Goal: Task Accomplishment & Management: Manage account settings

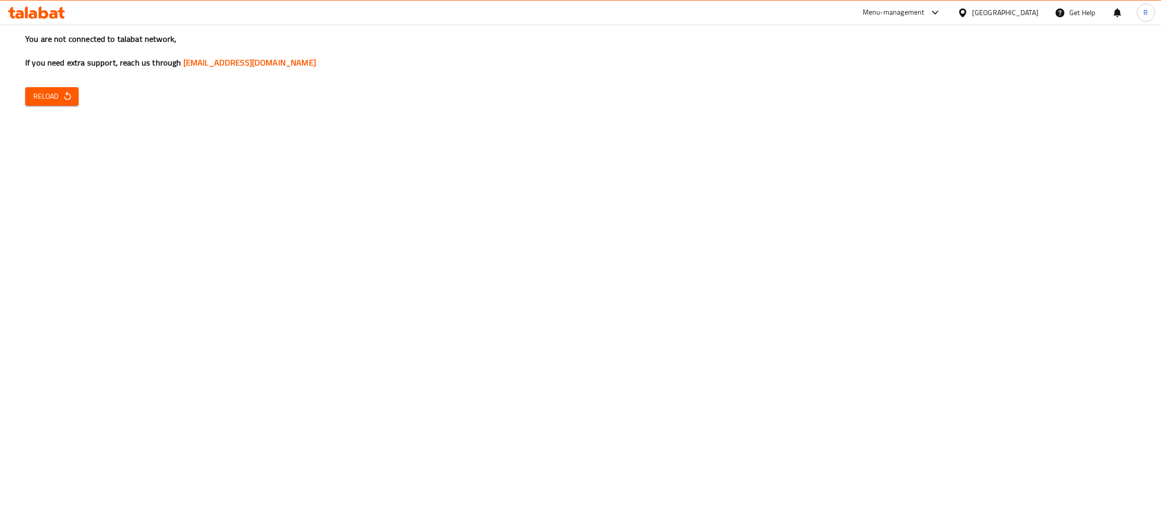
click at [71, 87] on button "Reload" at bounding box center [51, 96] width 53 height 19
click at [41, 99] on span "Reload" at bounding box center [51, 96] width 37 height 13
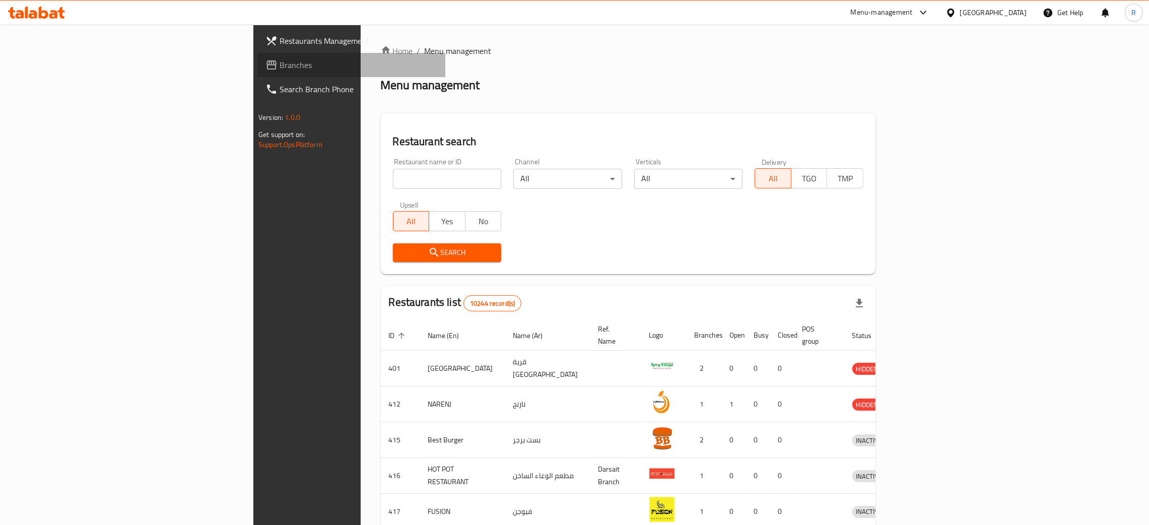
click at [280, 68] on span "Branches" at bounding box center [359, 65] width 158 height 12
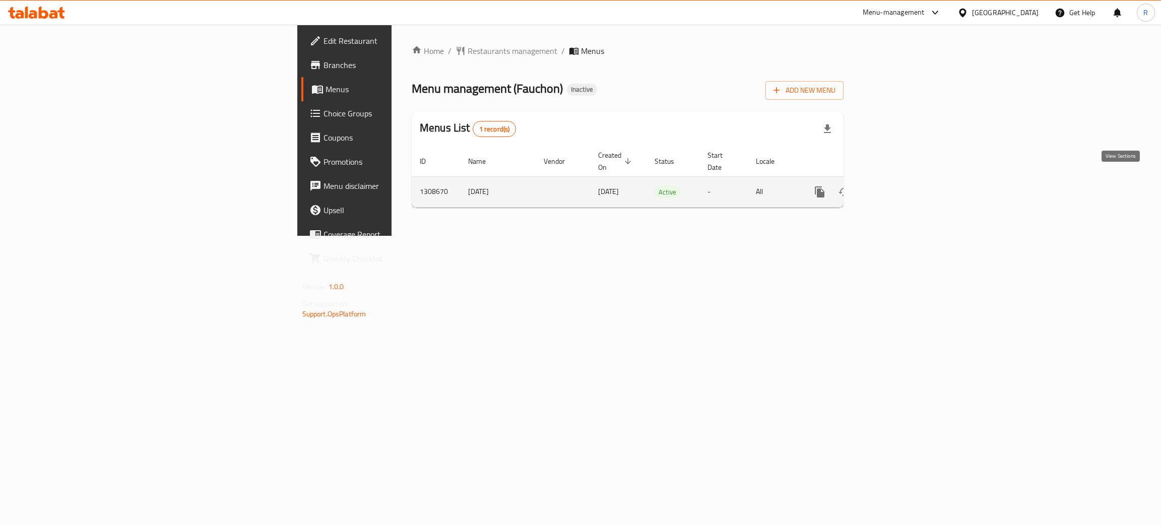
click at [898, 186] on icon "enhanced table" at bounding box center [892, 192] width 12 height 12
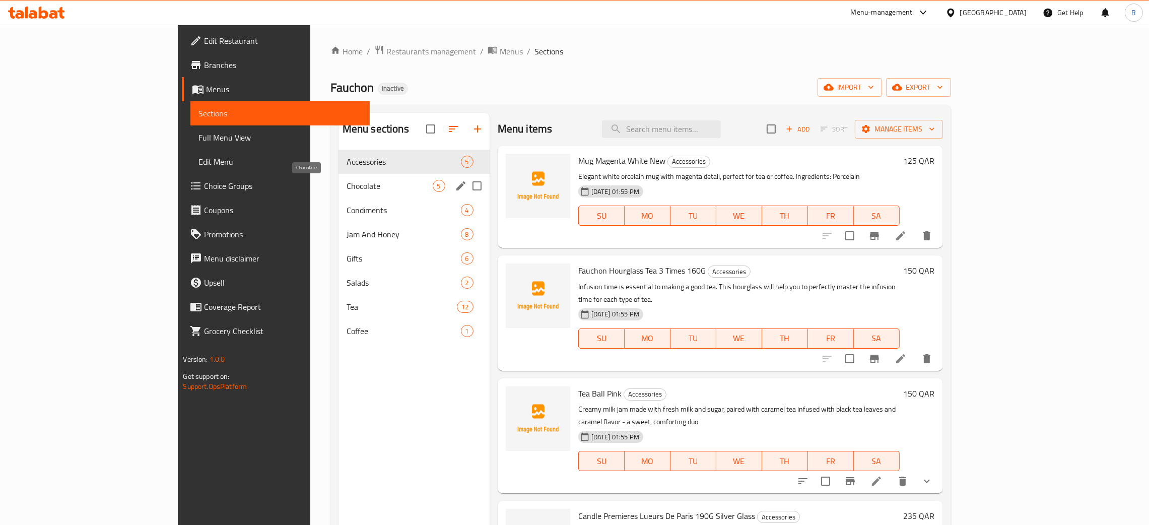
click at [347, 187] on span "Chocolate" at bounding box center [390, 186] width 86 height 12
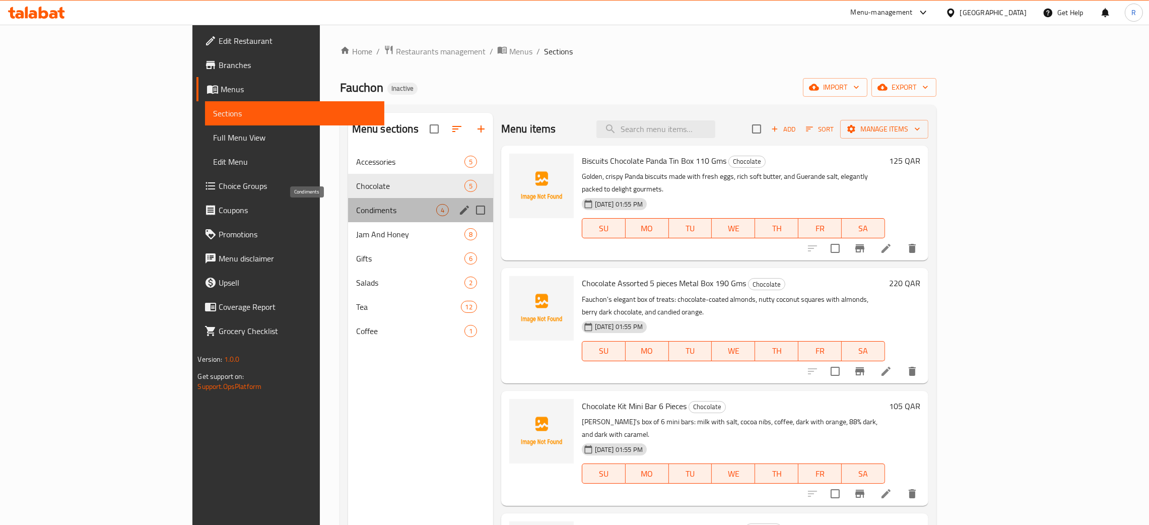
click at [356, 207] on span "Condiments" at bounding box center [396, 210] width 80 height 12
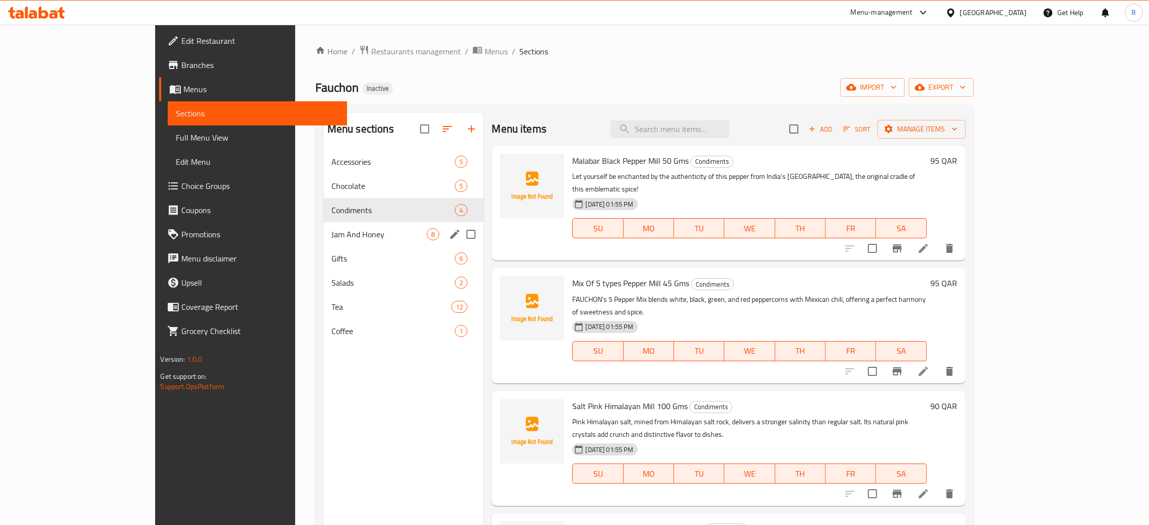
click at [323, 226] on div "Jam And Honey 8" at bounding box center [403, 234] width 161 height 24
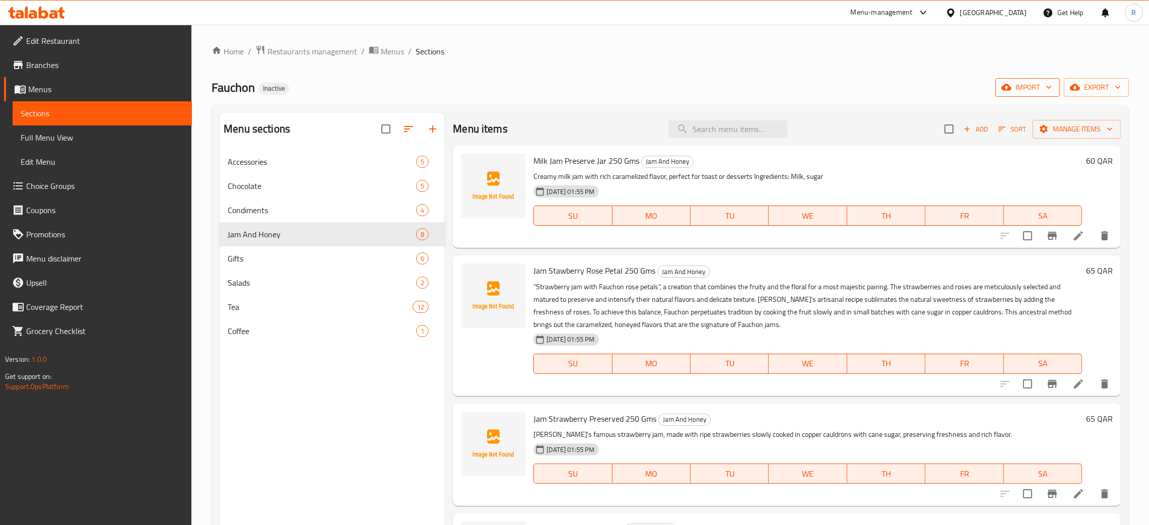
click at [1013, 87] on span "import" at bounding box center [1027, 87] width 48 height 13
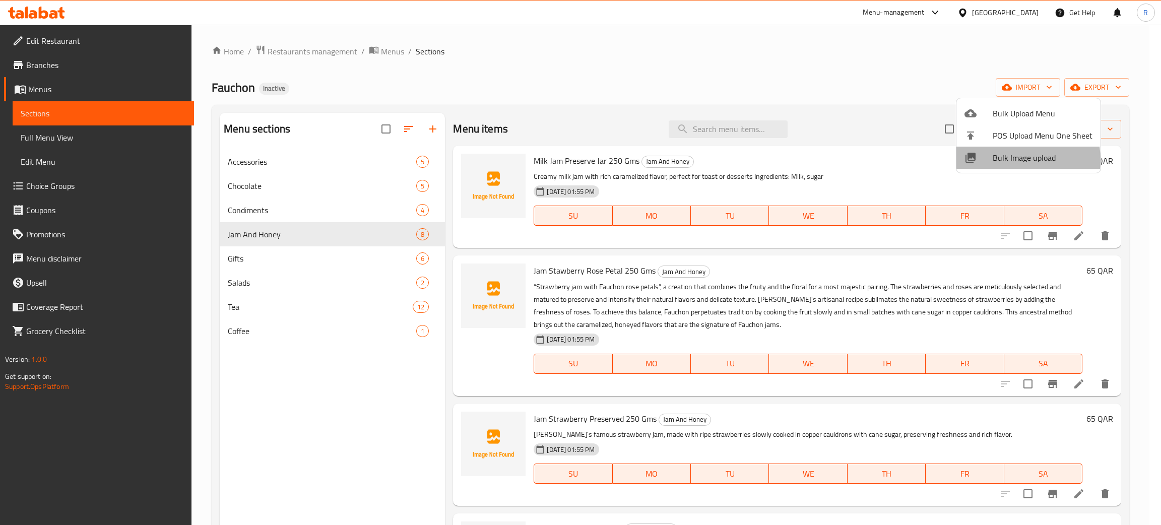
click at [1014, 160] on span "Bulk Image upload" at bounding box center [1042, 158] width 100 height 12
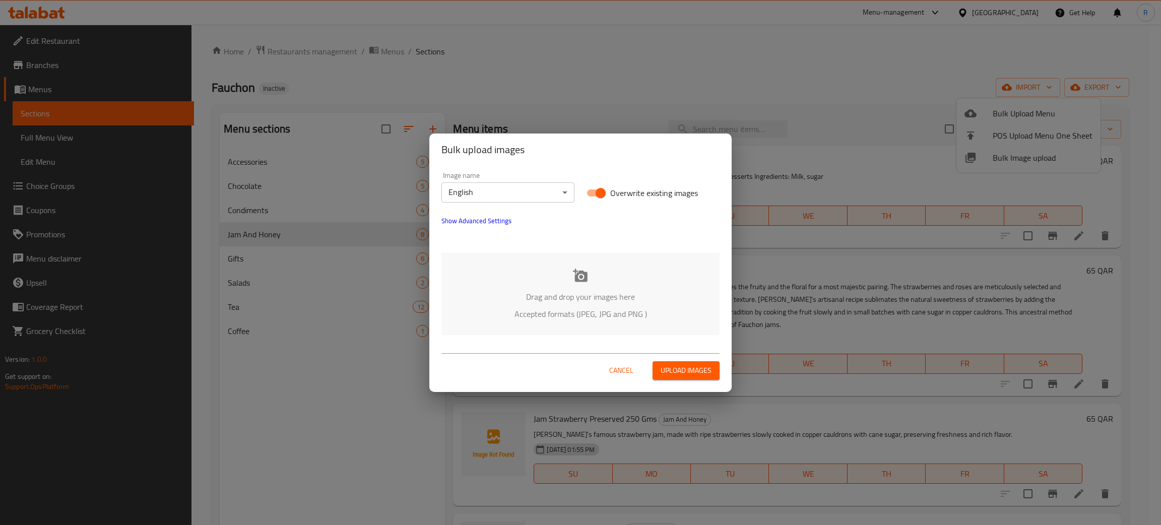
click at [587, 273] on icon at bounding box center [580, 275] width 15 height 15
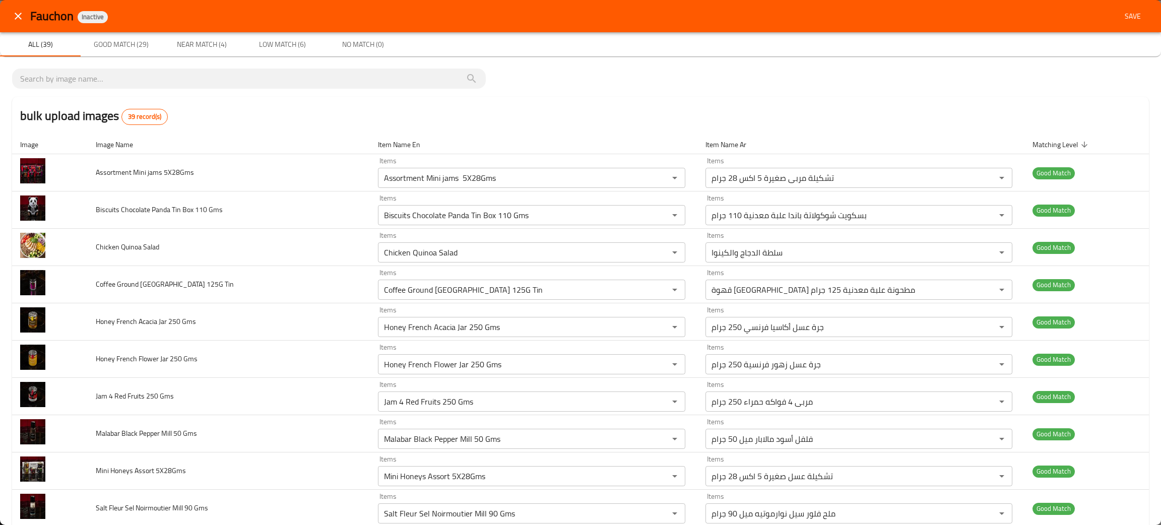
click at [1120, 14] on span "Save" at bounding box center [1132, 16] width 24 height 13
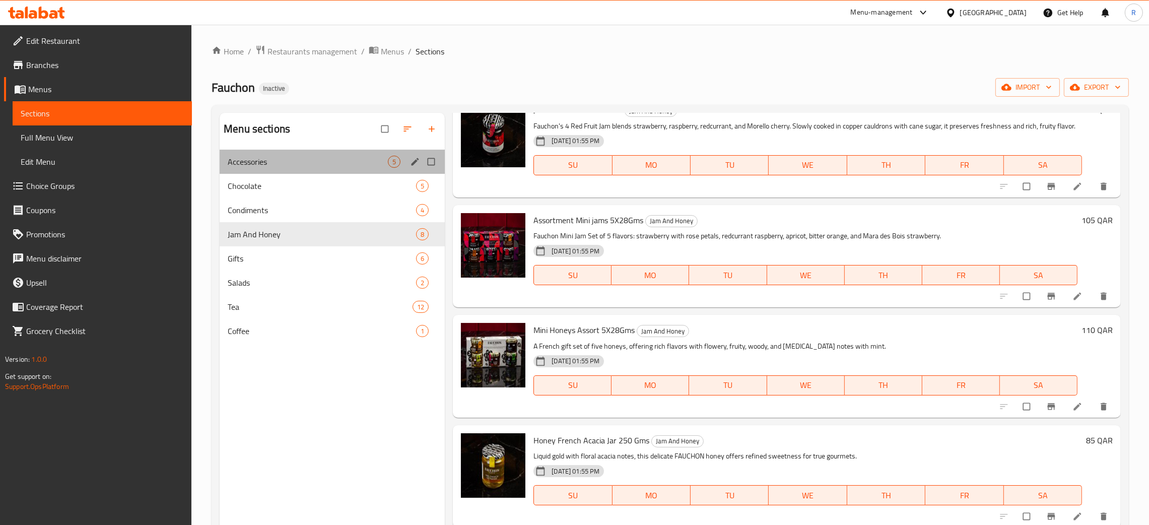
click at [280, 151] on div "Accessories 5" at bounding box center [332, 162] width 225 height 24
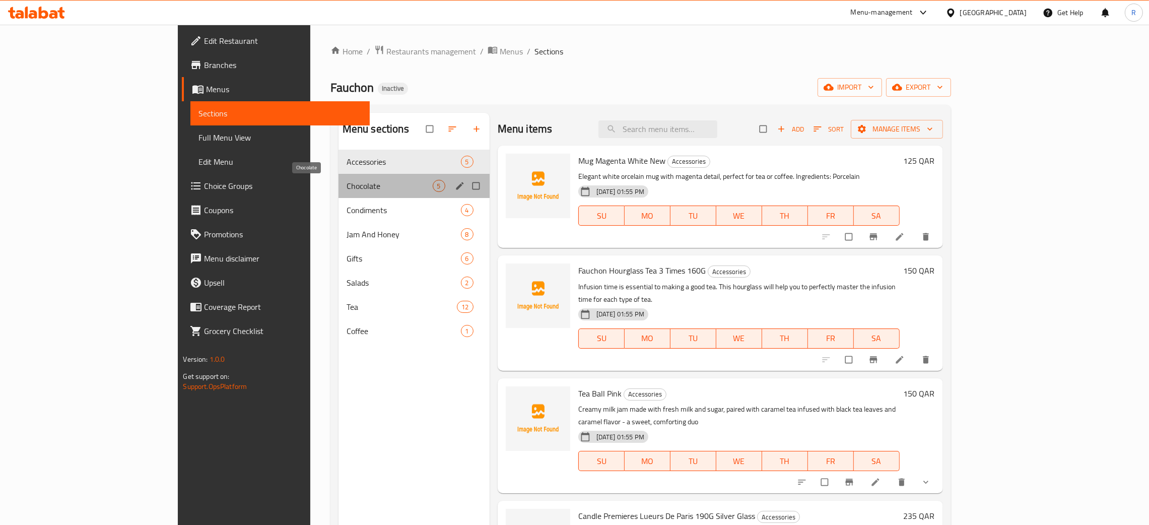
click at [347, 180] on span "Chocolate" at bounding box center [390, 186] width 86 height 12
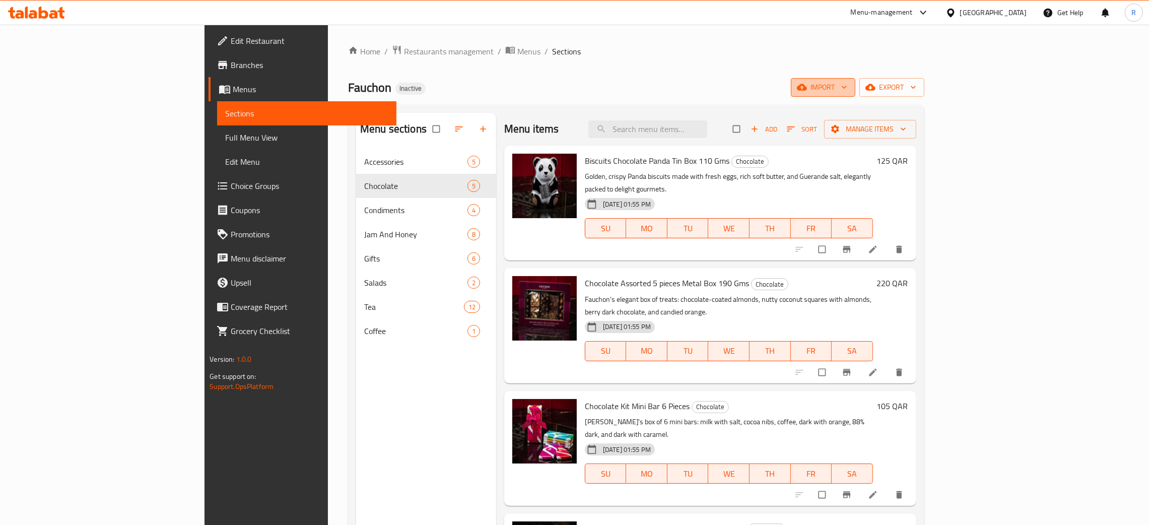
click at [847, 92] on span "import" at bounding box center [823, 87] width 48 height 13
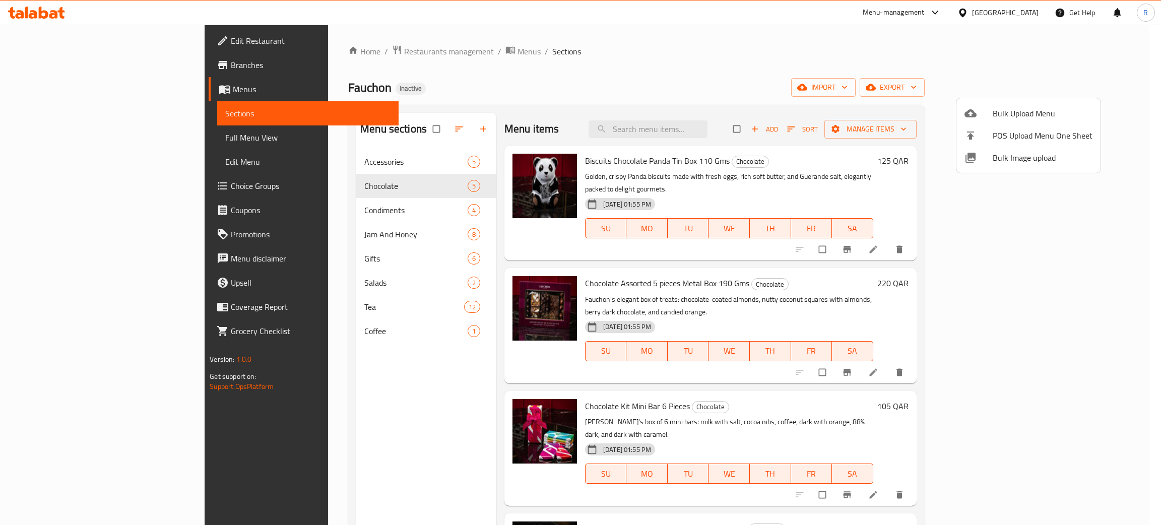
click at [1014, 162] on span "Bulk Image upload" at bounding box center [1042, 158] width 100 height 12
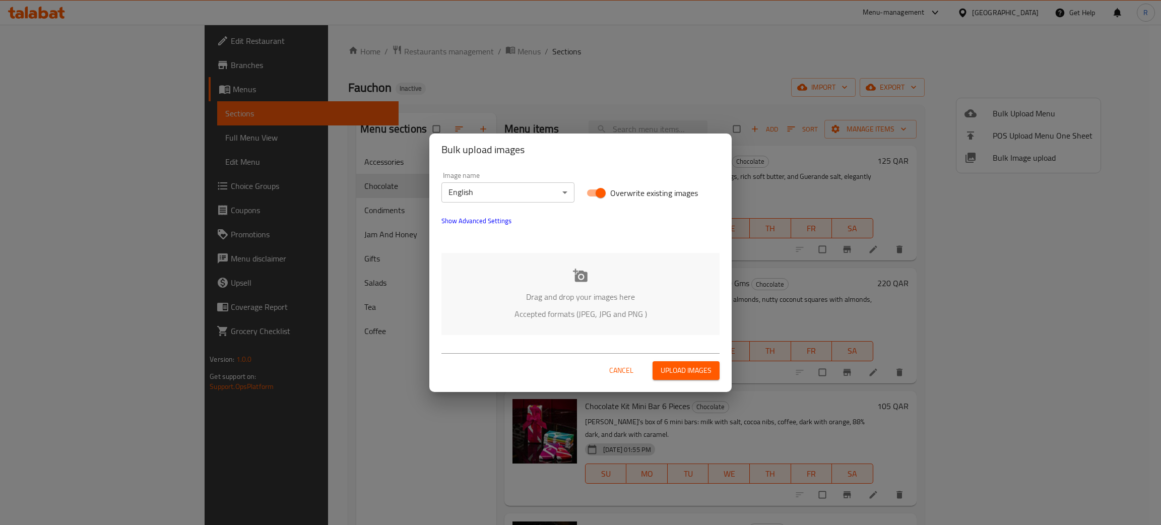
click at [584, 276] on icon at bounding box center [580, 274] width 15 height 13
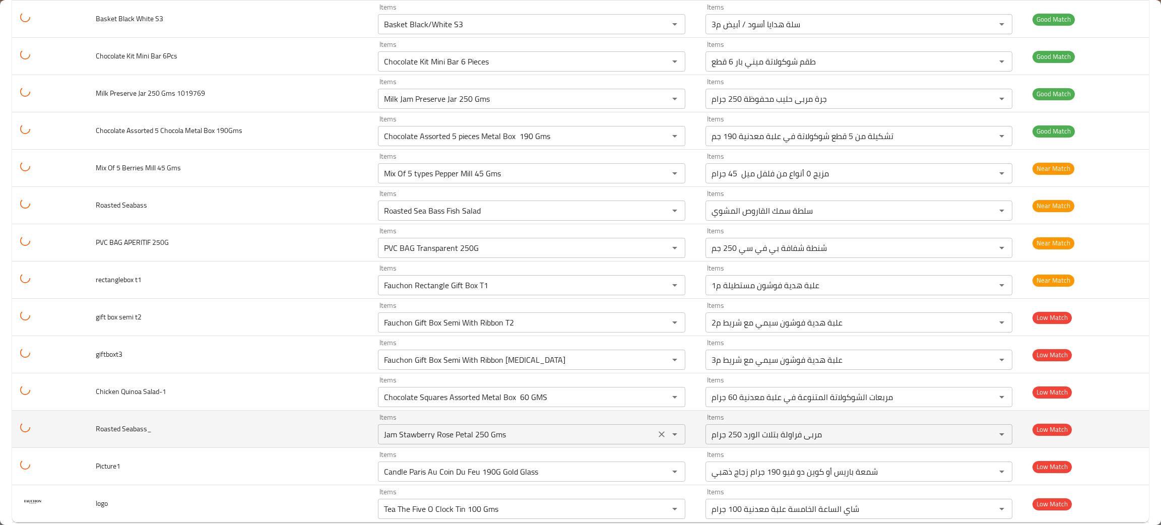
scroll to position [1107, 0]
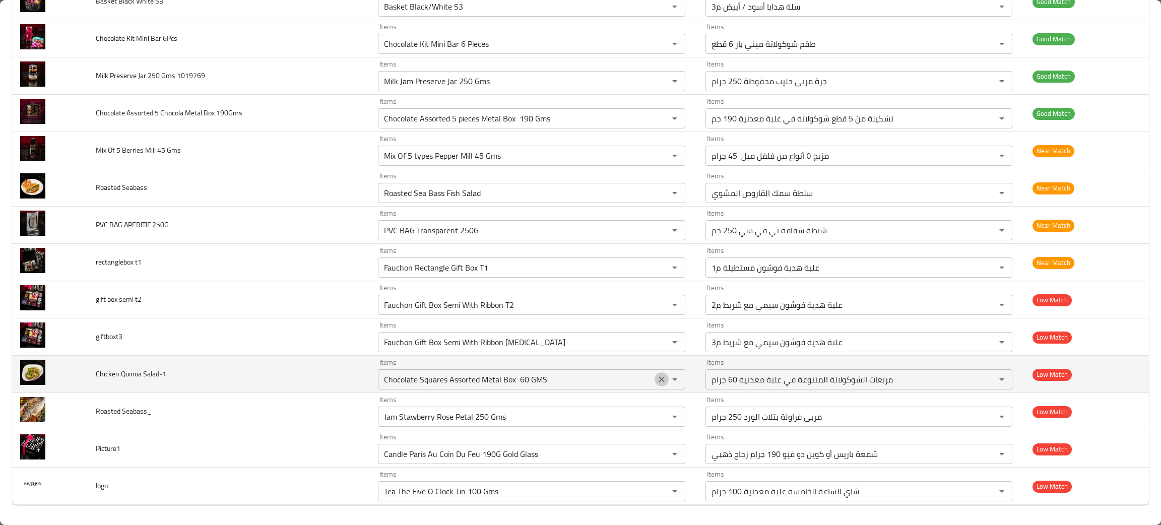
click at [658, 379] on icon "Clear" at bounding box center [661, 379] width 6 height 6
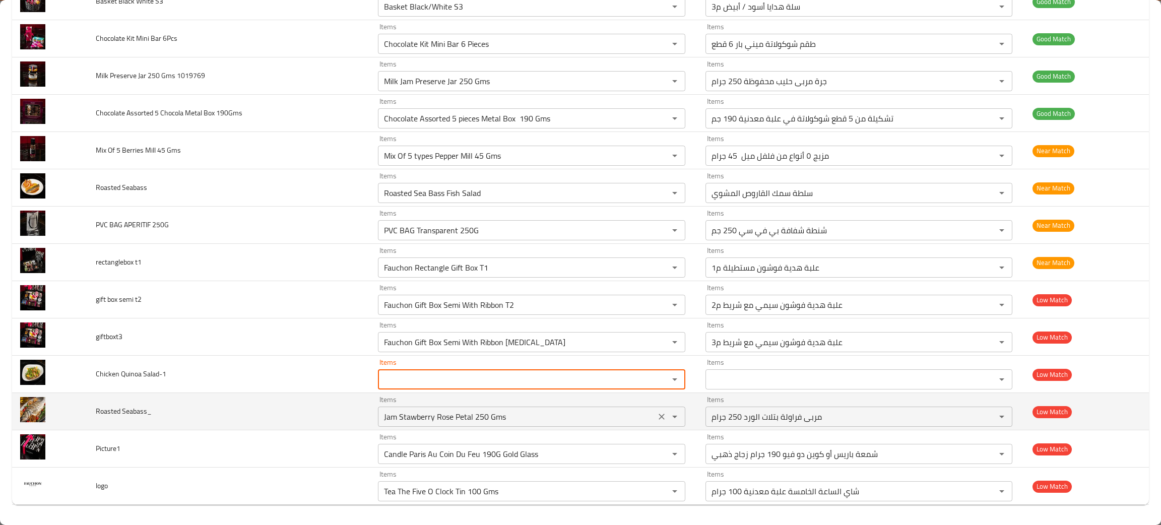
click at [656, 416] on icon "Clear" at bounding box center [661, 417] width 10 height 10
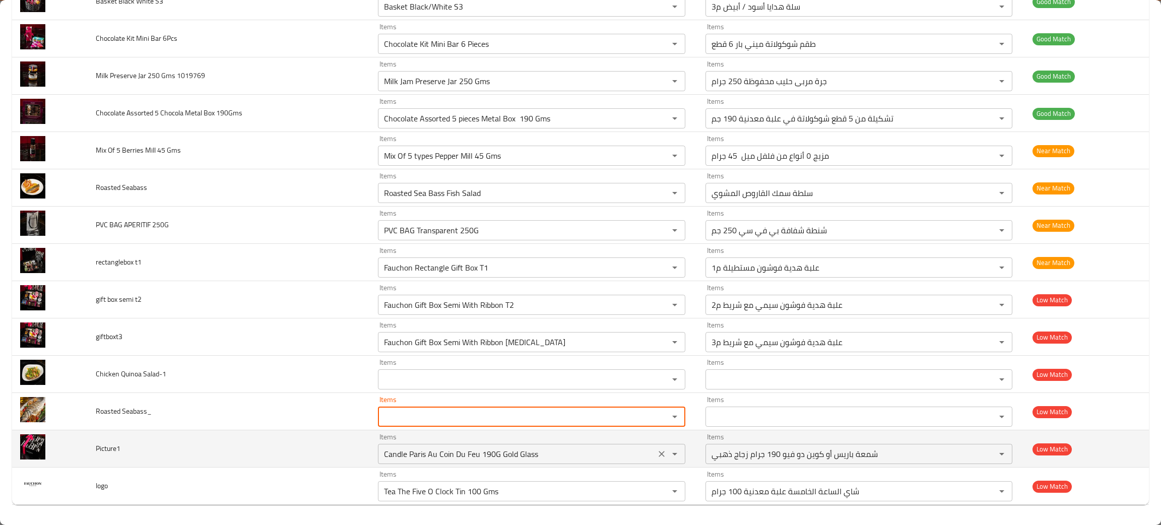
click at [656, 455] on icon "Clear" at bounding box center [661, 454] width 10 height 10
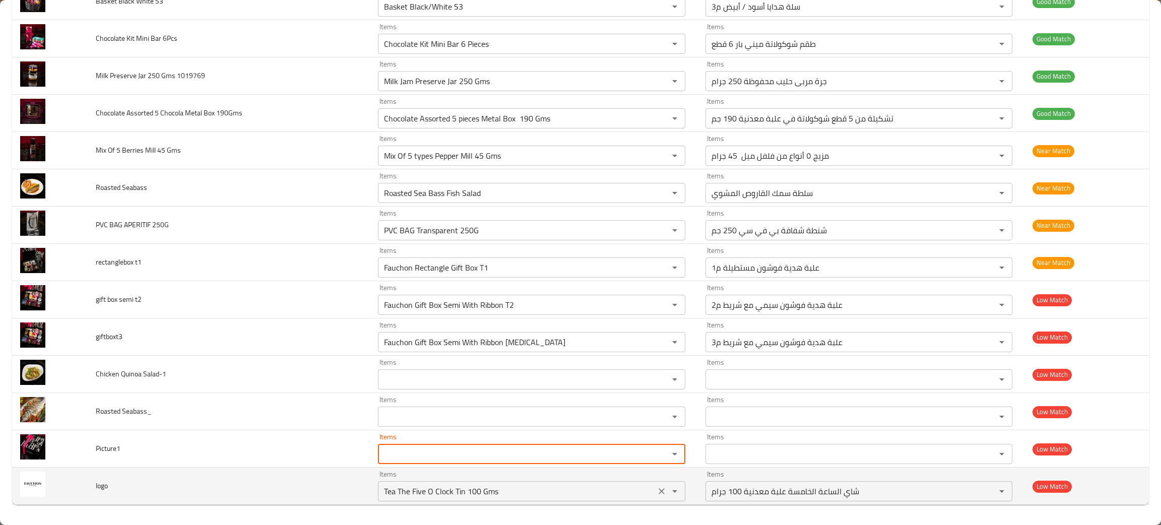
click at [658, 494] on icon "Clear" at bounding box center [661, 491] width 6 height 6
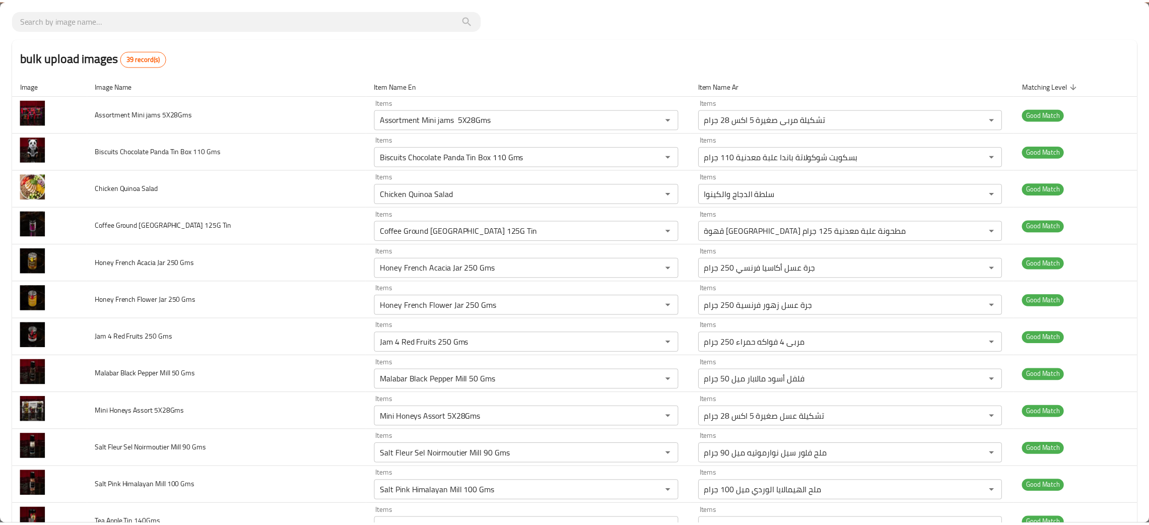
scroll to position [0, 0]
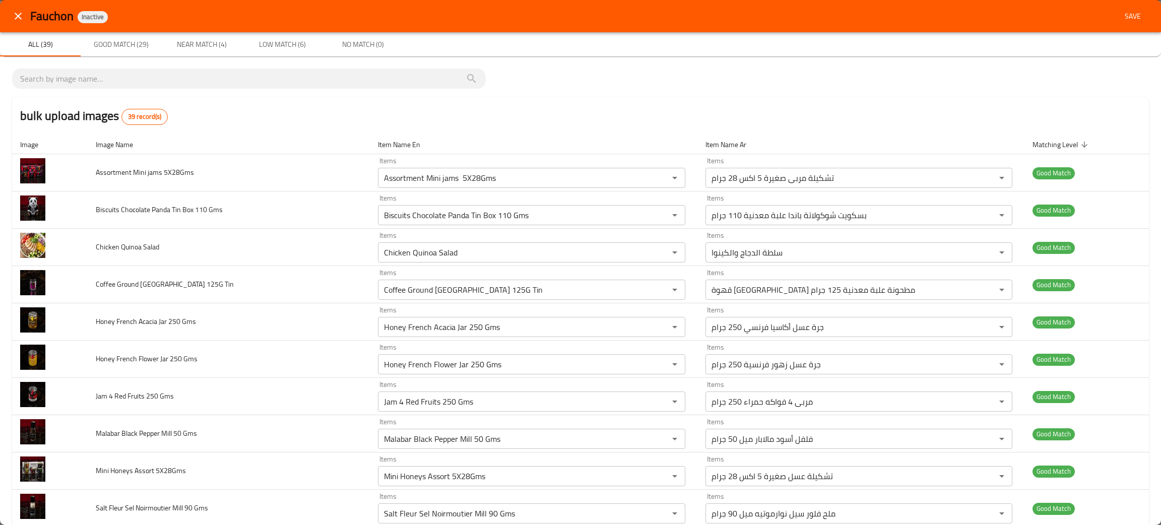
click at [1123, 15] on span "Save" at bounding box center [1132, 16] width 24 height 13
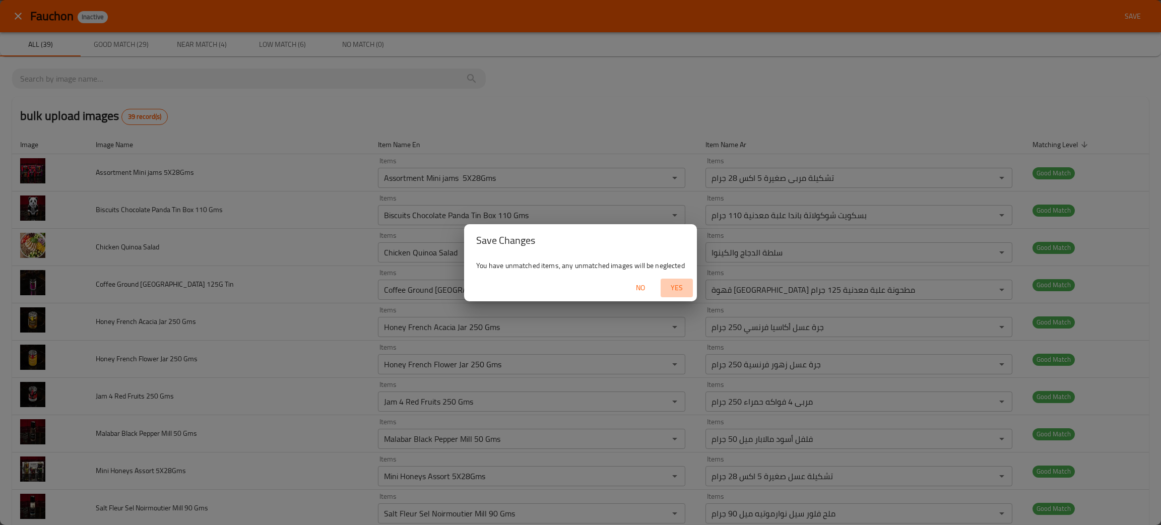
click at [677, 287] on span "Yes" at bounding box center [676, 288] width 24 height 13
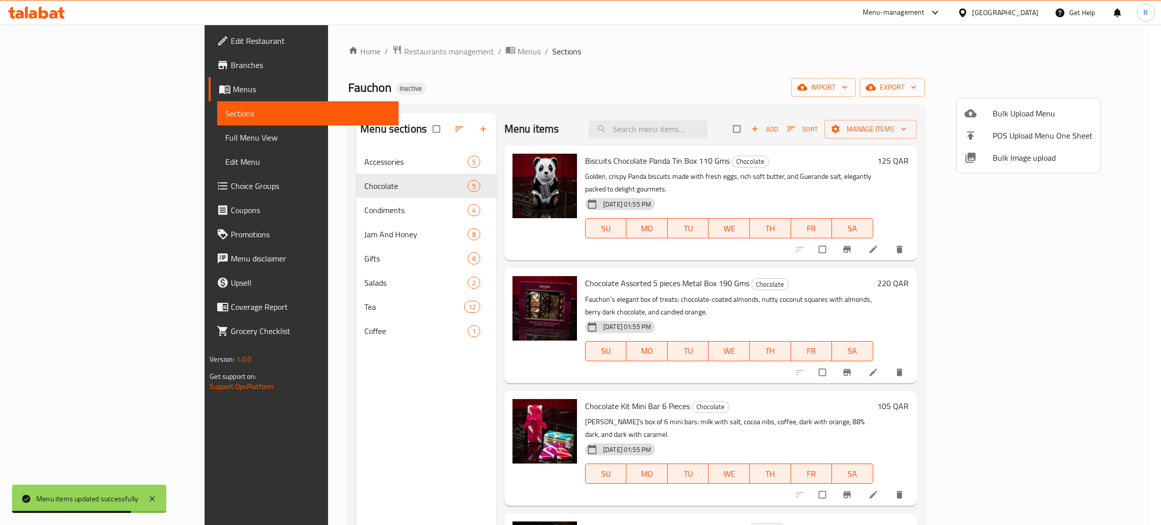
click at [982, 57] on div at bounding box center [580, 262] width 1161 height 525
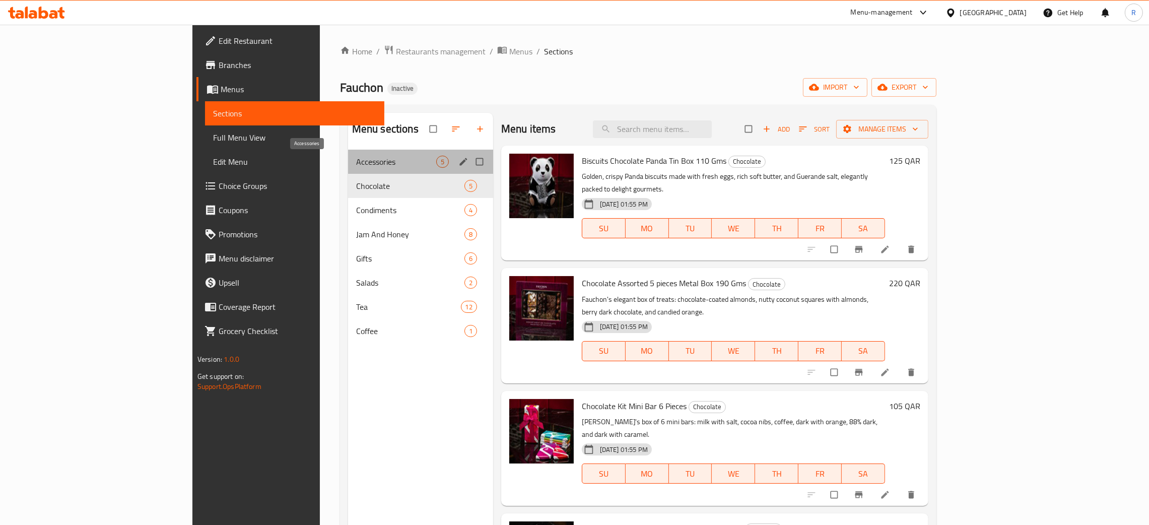
click at [356, 158] on span "Accessories" at bounding box center [396, 162] width 80 height 12
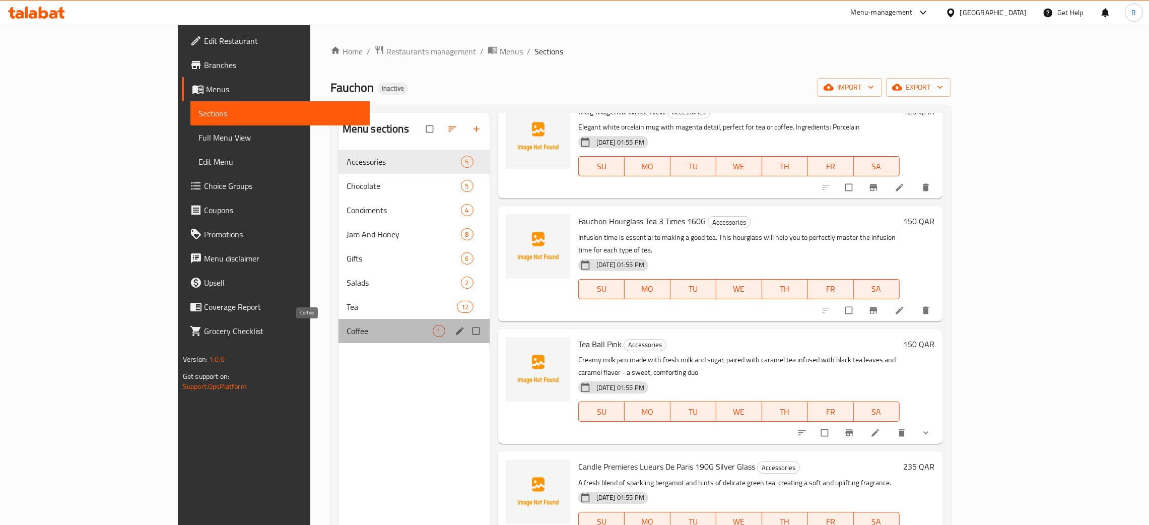
click at [347, 328] on span "Coffee" at bounding box center [390, 331] width 86 height 12
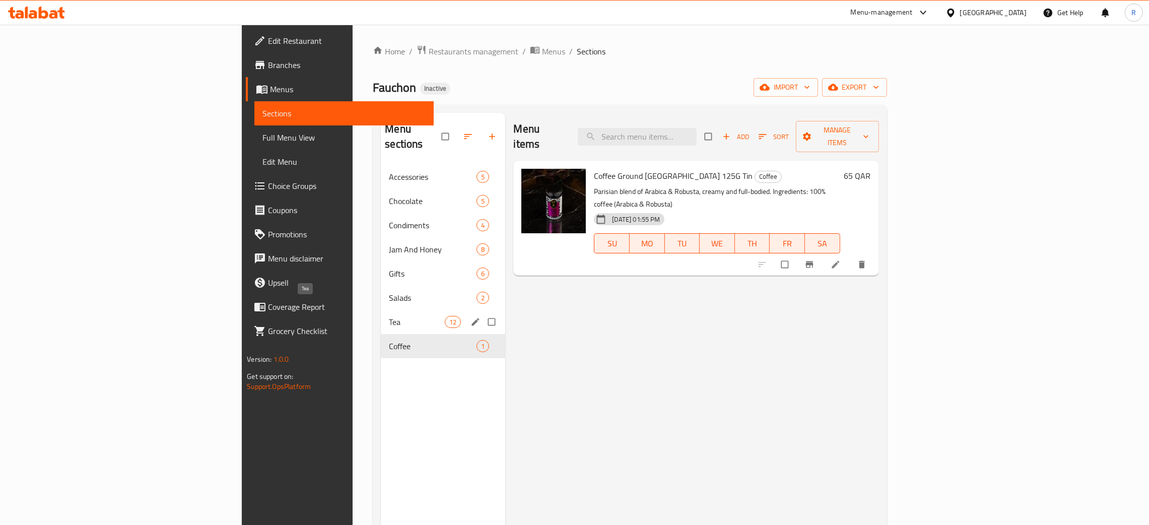
click at [389, 316] on span "Tea" at bounding box center [417, 322] width 56 height 12
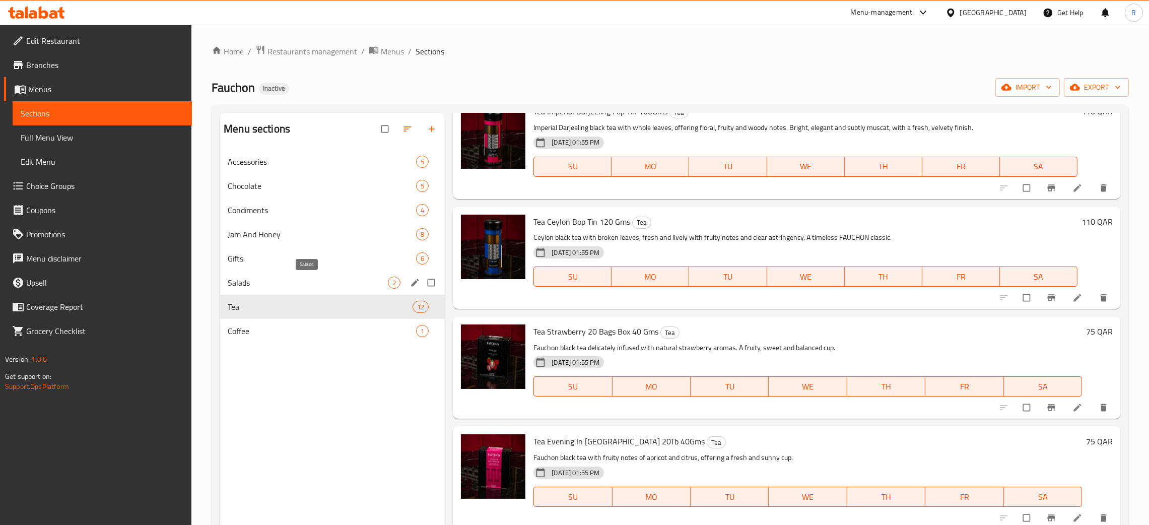
click at [308, 279] on span "Salads" at bounding box center [308, 283] width 160 height 12
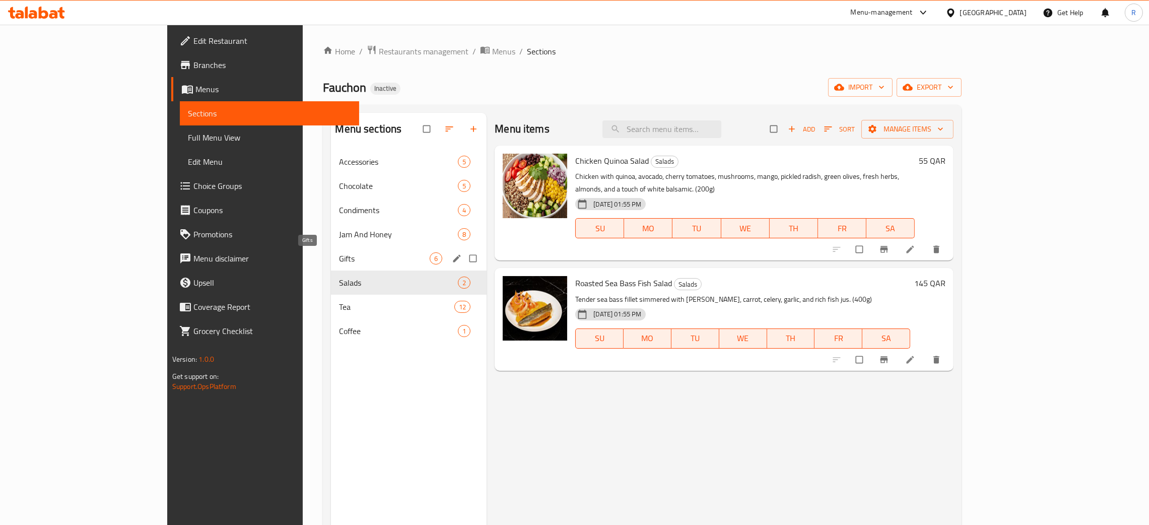
click at [339, 259] on span "Gifts" at bounding box center [384, 258] width 91 height 12
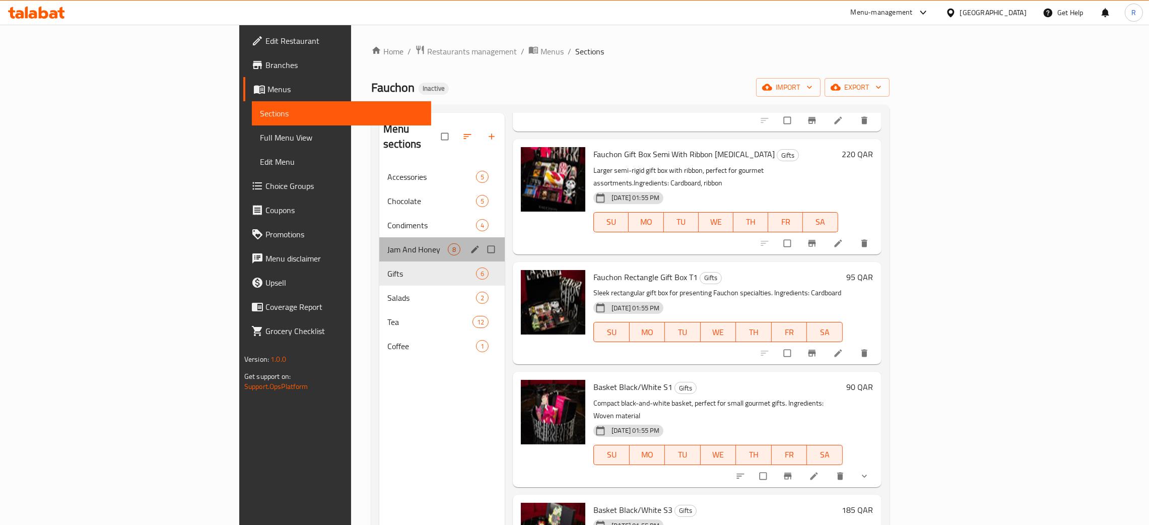
click at [379, 241] on div "Jam And Honey 8" at bounding box center [441, 249] width 125 height 24
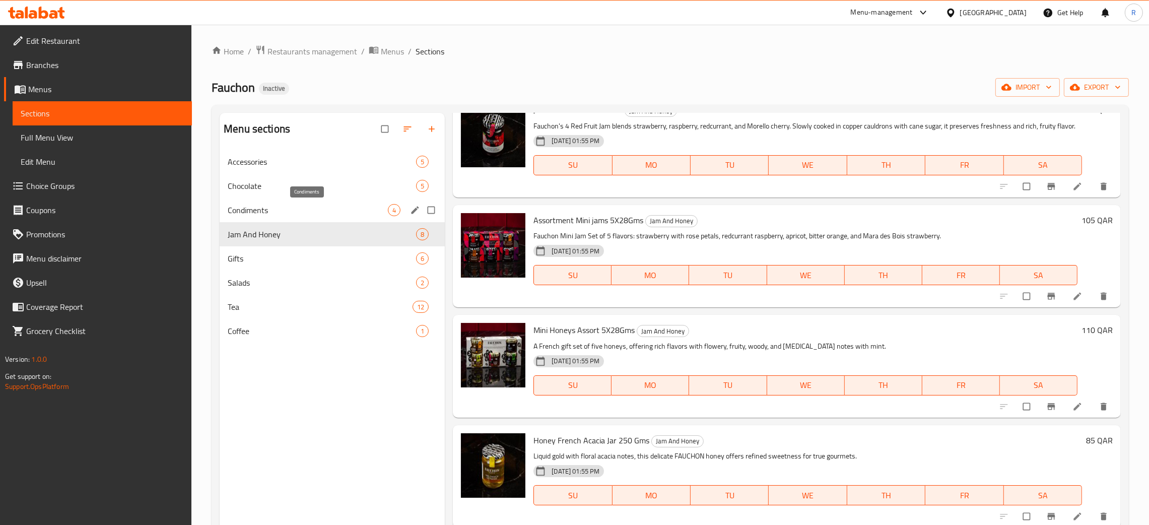
click at [238, 211] on span "Condiments" at bounding box center [308, 210] width 160 height 12
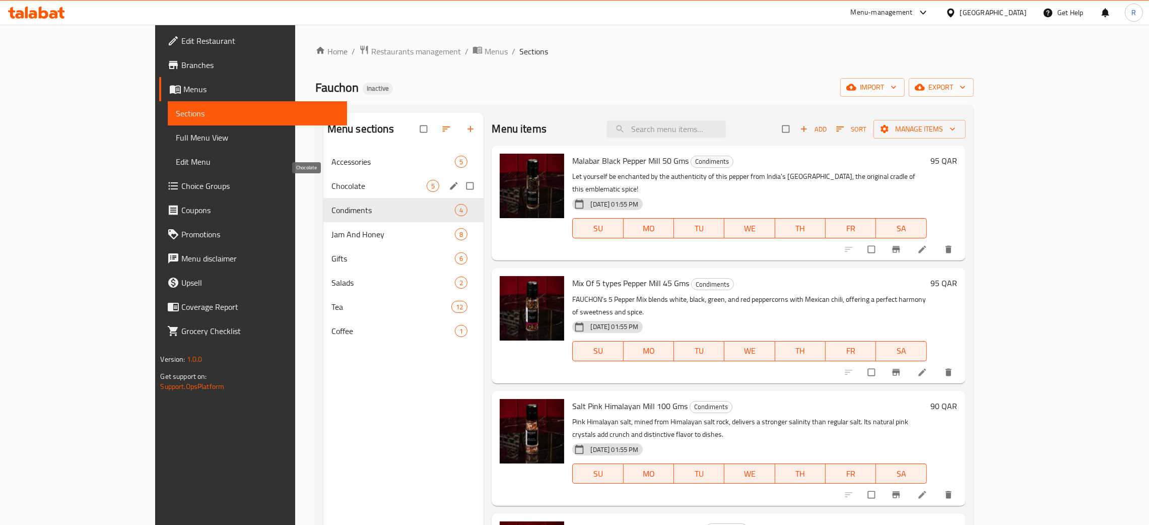
click at [331, 181] on span "Chocolate" at bounding box center [379, 186] width 96 height 12
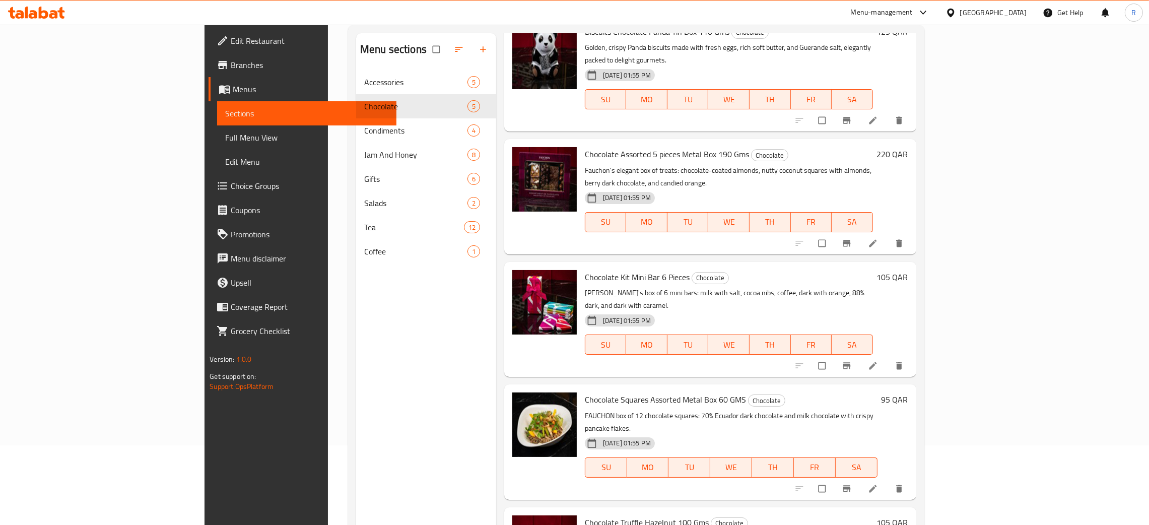
scroll to position [142, 0]
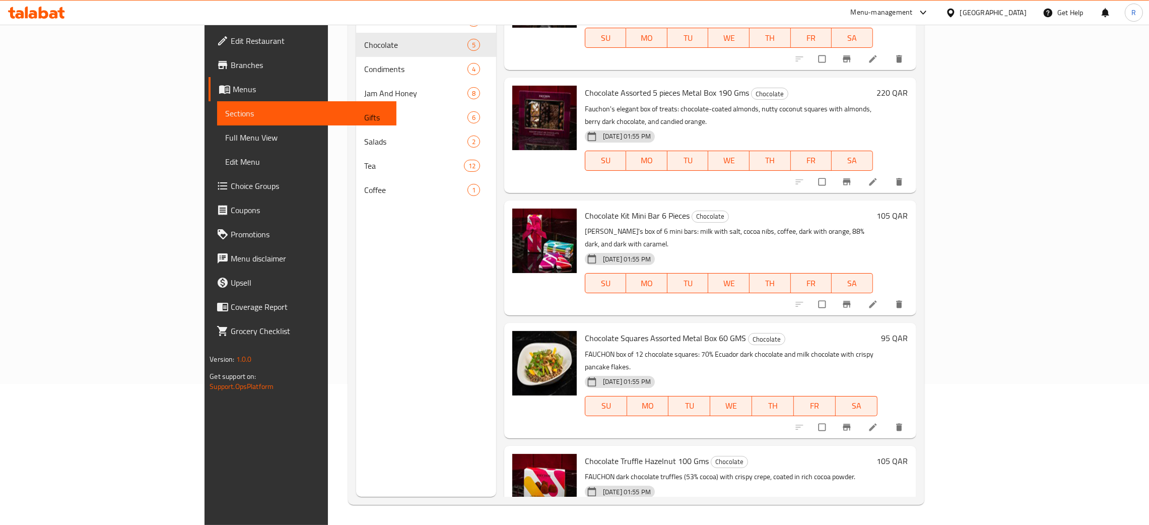
click at [652, 330] on span "Chocolate Squares Assorted Metal Box 60 GMS" at bounding box center [665, 337] width 161 height 15
copy h6 "Chocolate Squares Assorted Metal Box 60 GMS"
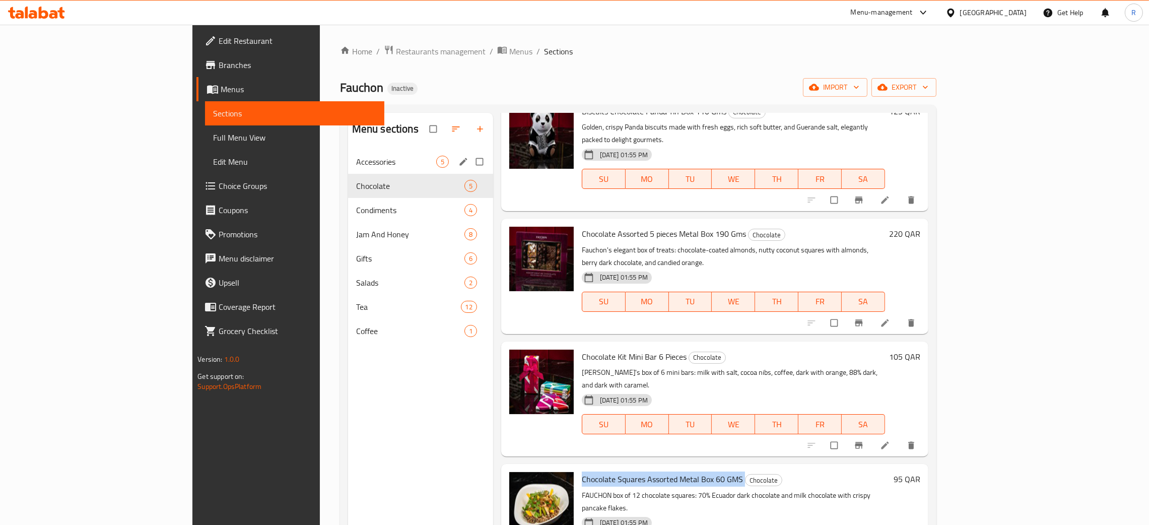
click at [356, 162] on span "Accessories" at bounding box center [396, 162] width 80 height 12
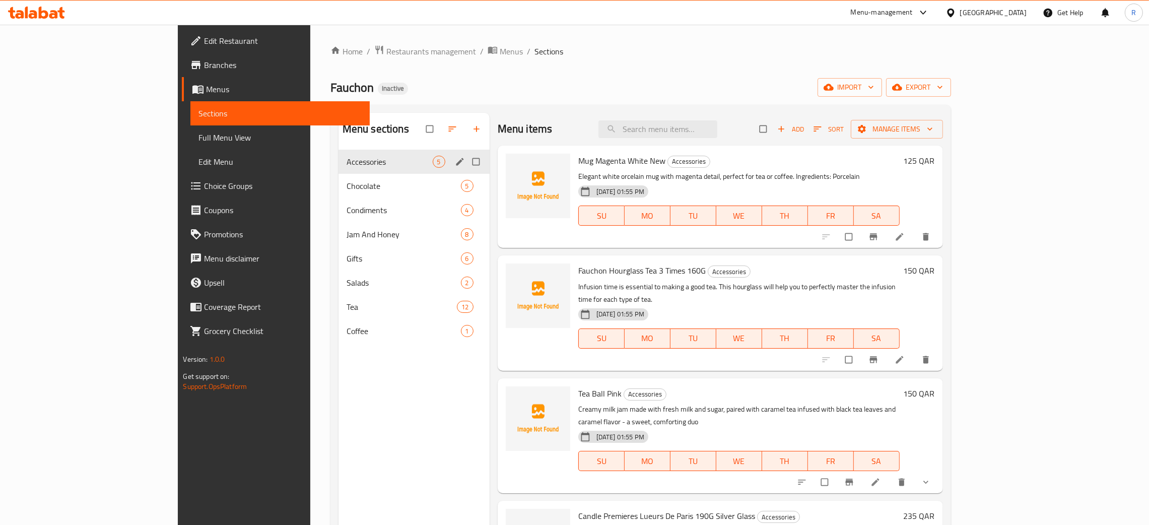
click at [338, 171] on div "Accessories 5" at bounding box center [413, 162] width 151 height 24
click at [347, 188] on span "Chocolate" at bounding box center [390, 186] width 86 height 12
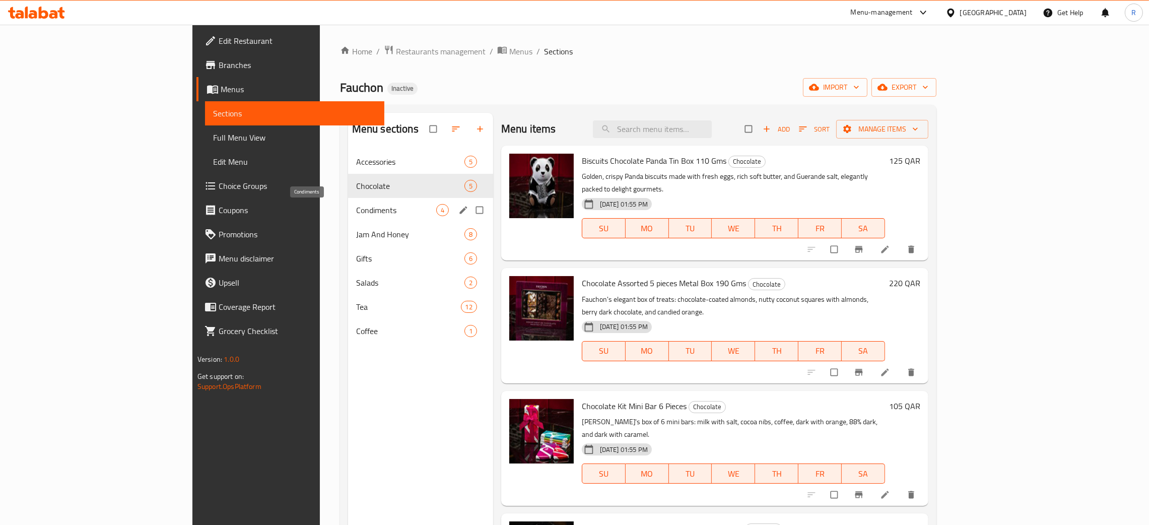
click at [356, 216] on span "Condiments" at bounding box center [396, 210] width 80 height 12
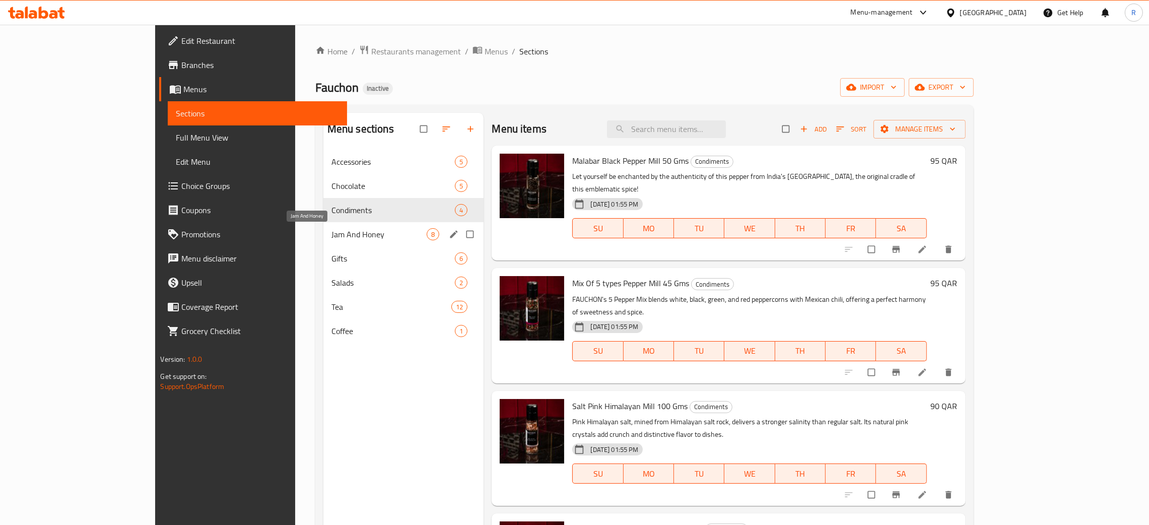
click at [331, 232] on span "Jam And Honey" at bounding box center [379, 234] width 96 height 12
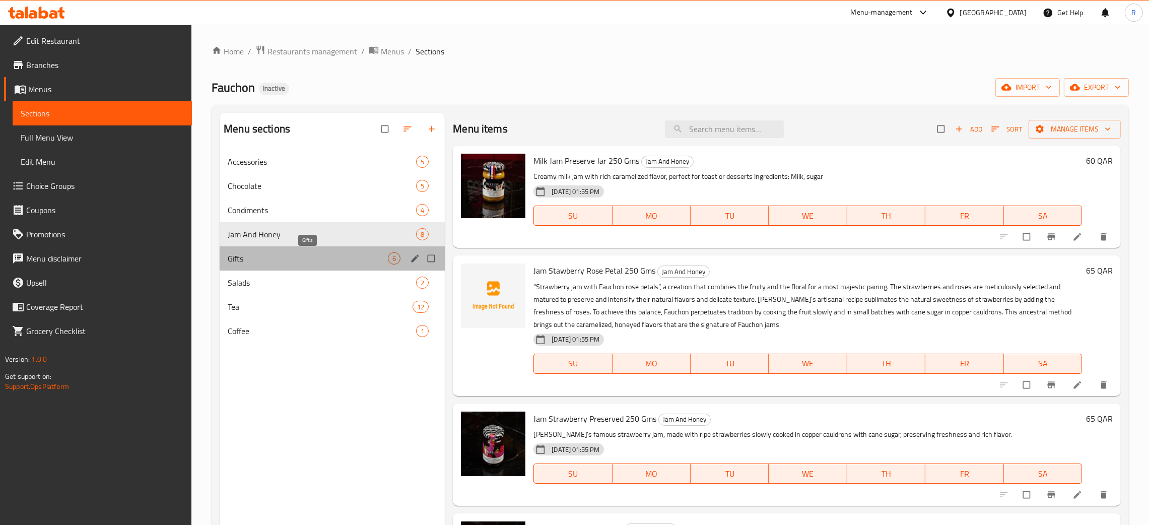
click at [247, 259] on span "Gifts" at bounding box center [308, 258] width 160 height 12
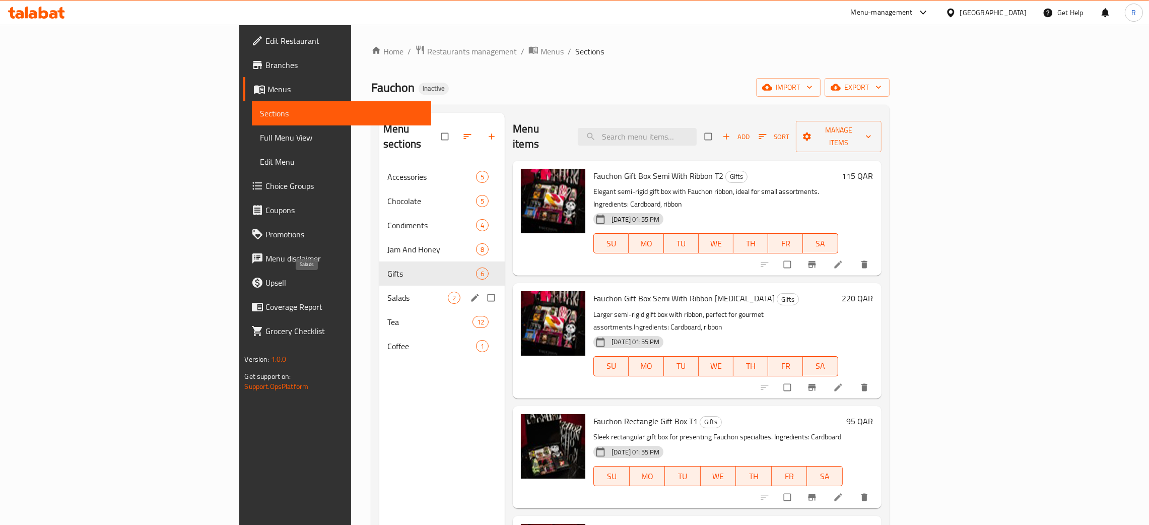
click at [387, 292] on span "Salads" at bounding box center [417, 298] width 60 height 12
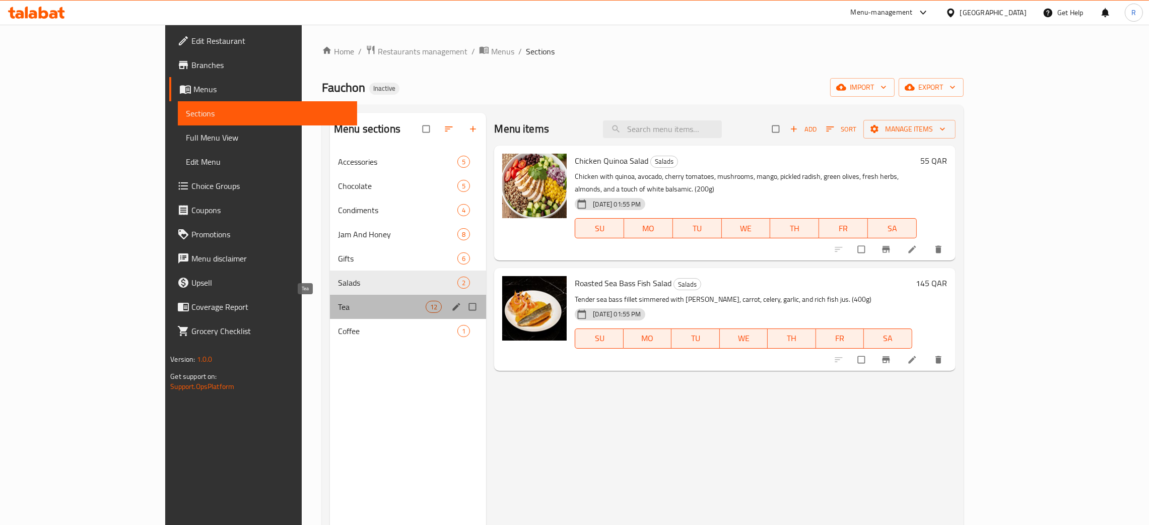
click at [338, 302] on span "Tea" at bounding box center [382, 307] width 88 height 12
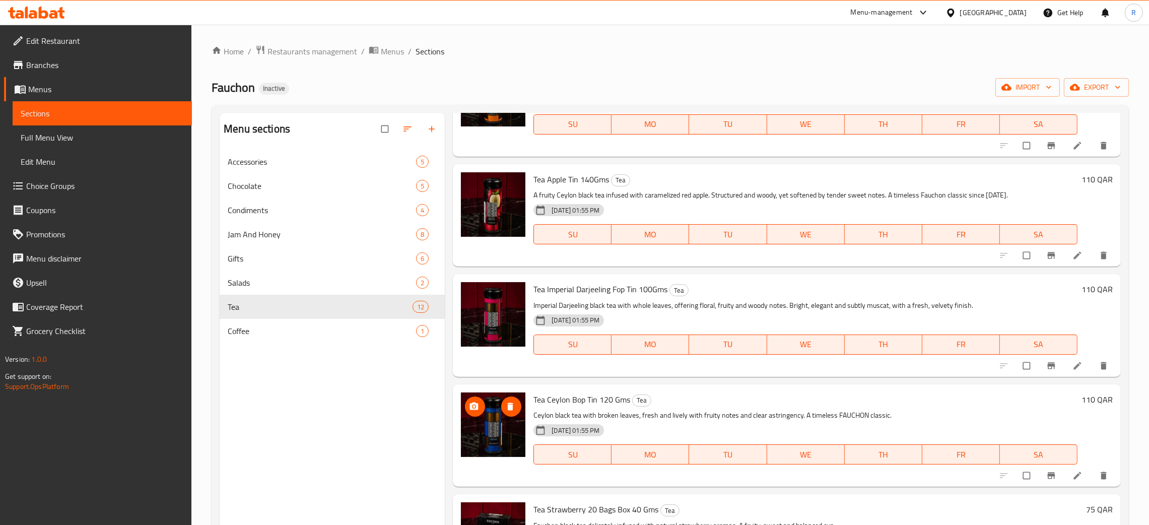
scroll to position [857, 0]
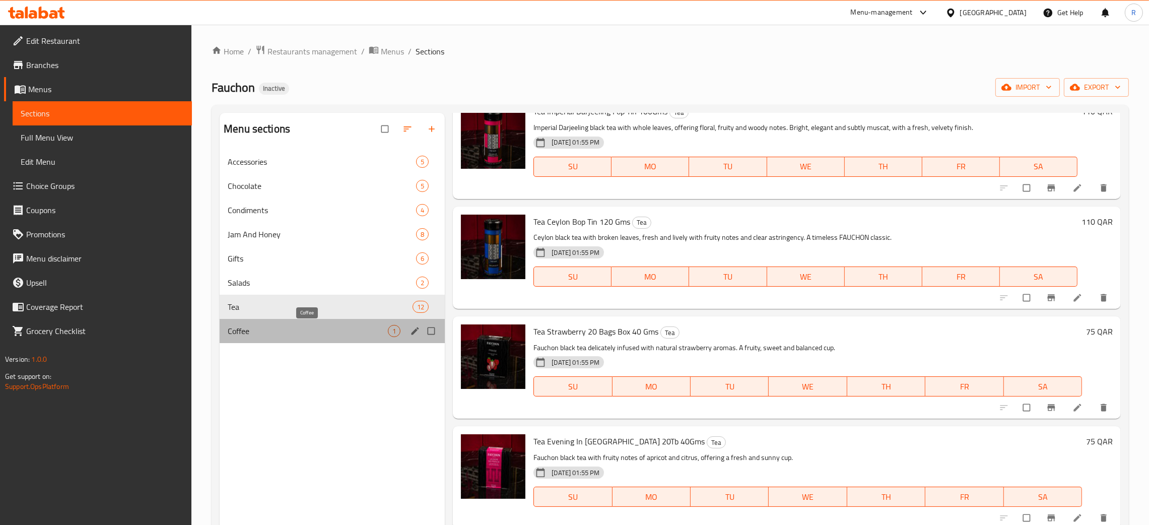
click at [268, 329] on span "Coffee" at bounding box center [308, 331] width 160 height 12
